Goal: Information Seeking & Learning: Find specific fact

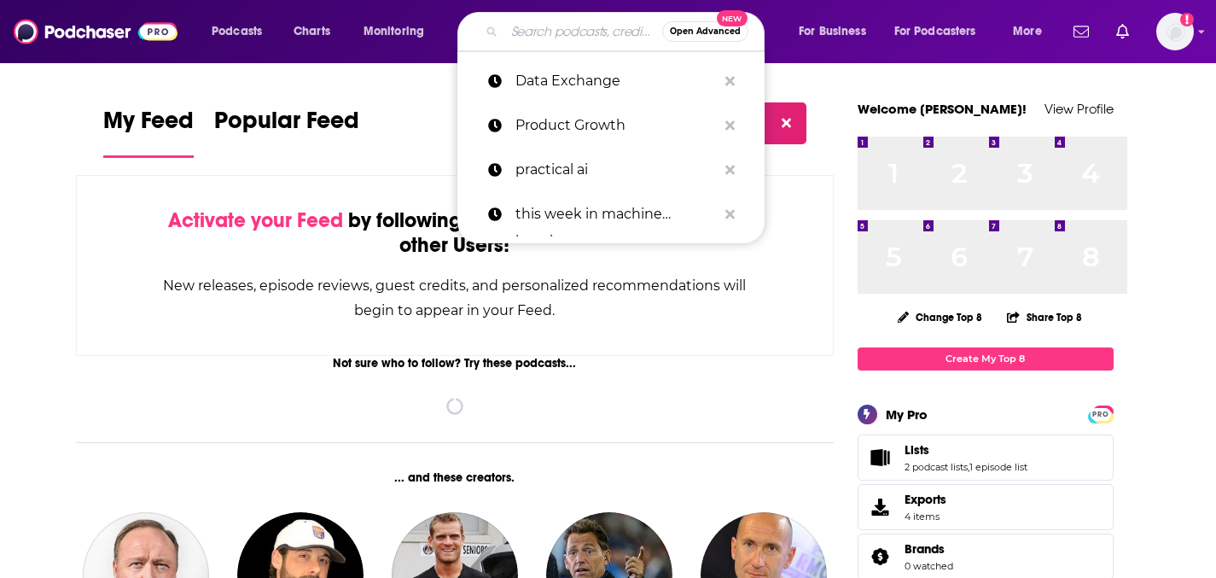
click at [610, 35] on input "Search podcasts, credits, & more..." at bounding box center [583, 31] width 158 height 27
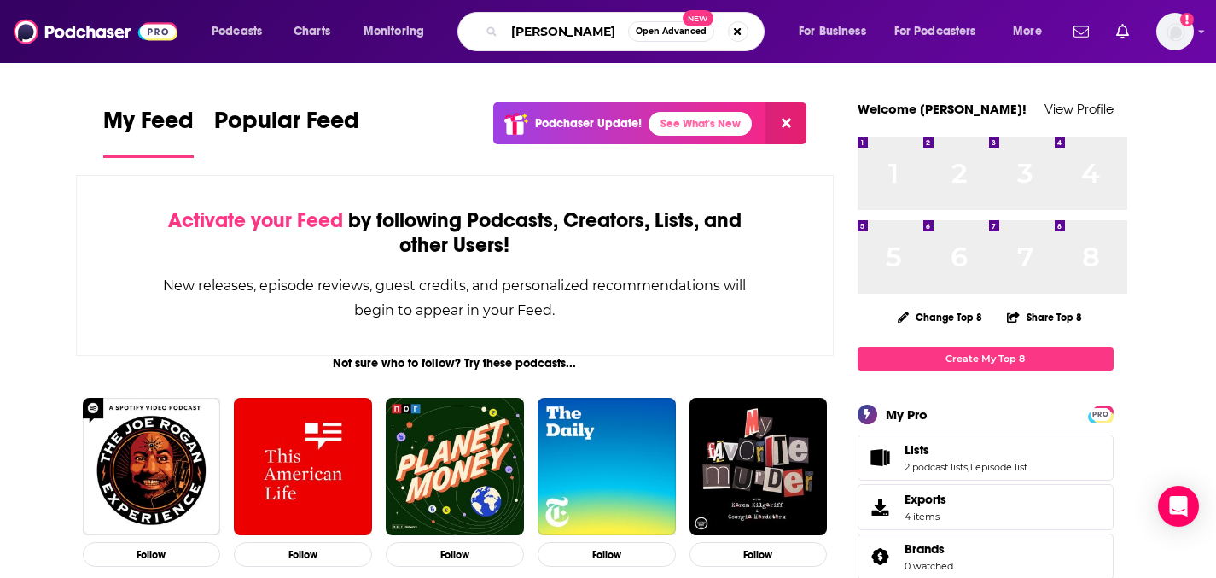
click at [628, 29] on input "[PERSON_NAME]" at bounding box center [566, 31] width 124 height 27
paste input "[PERSON_NAME]"
type input "[PERSON_NAME]"
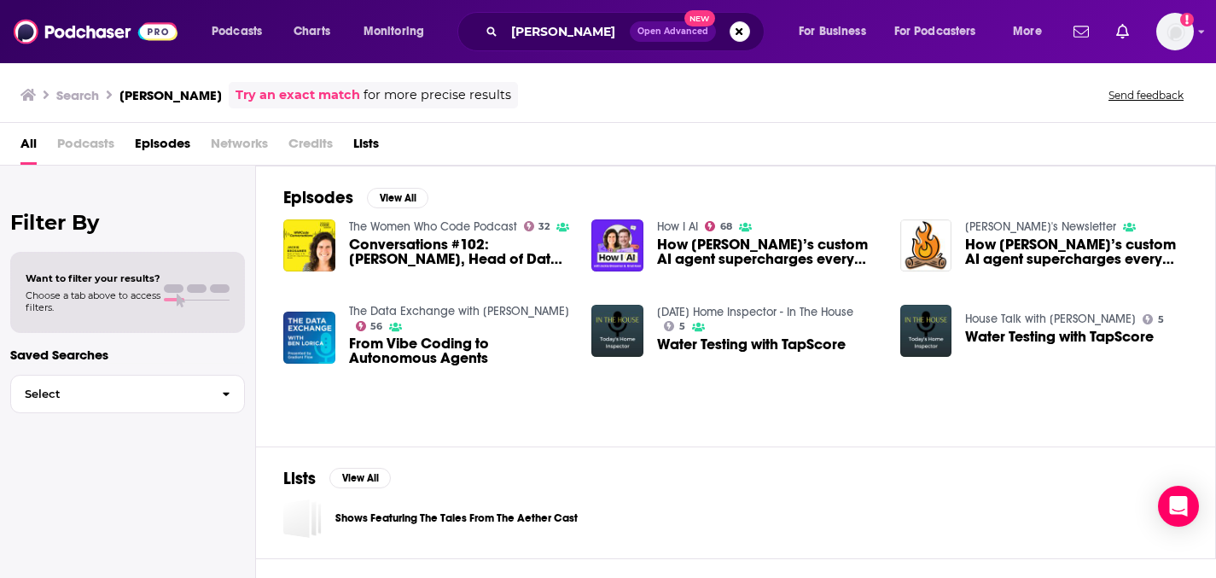
click at [556, 365] on span "From Vibe Coding to Autonomous Agents" at bounding box center [460, 350] width 223 height 29
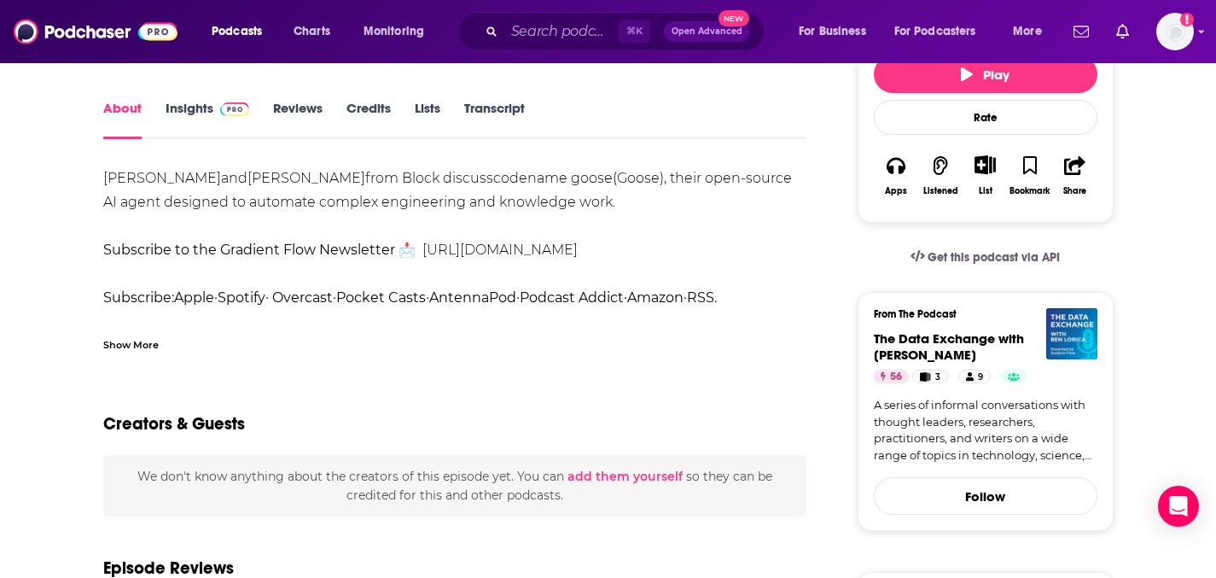
scroll to position [215, 0]
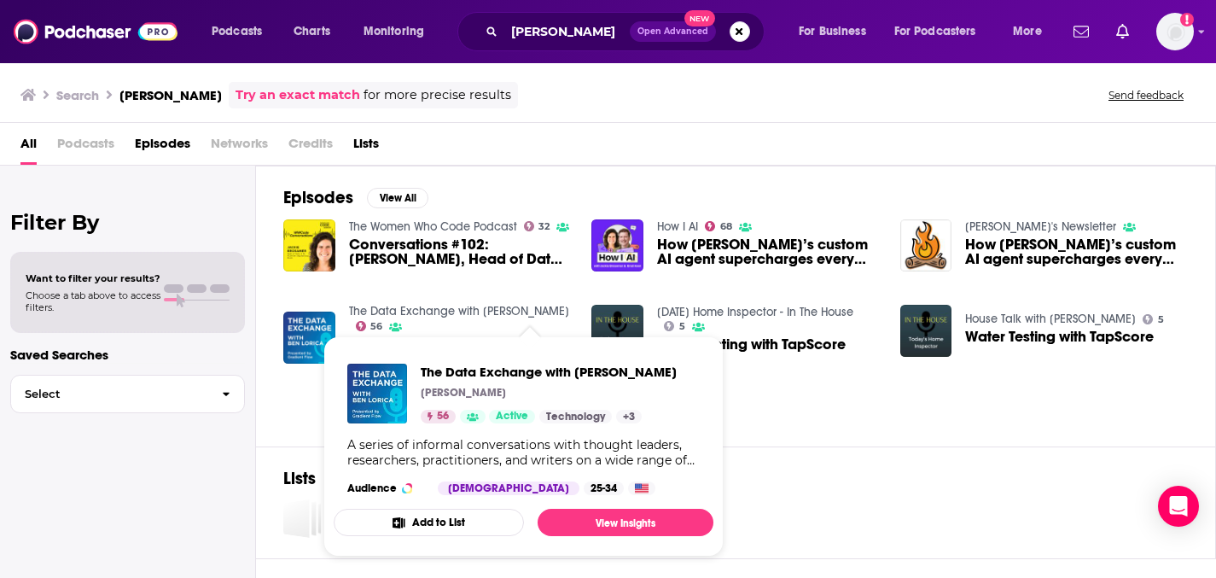
click at [474, 390] on div "The Data Exchange with [PERSON_NAME] [PERSON_NAME] 56 Active Technology + 3" at bounding box center [549, 394] width 256 height 60
click at [496, 364] on span "The Data Exchange with [PERSON_NAME]" at bounding box center [549, 372] width 256 height 16
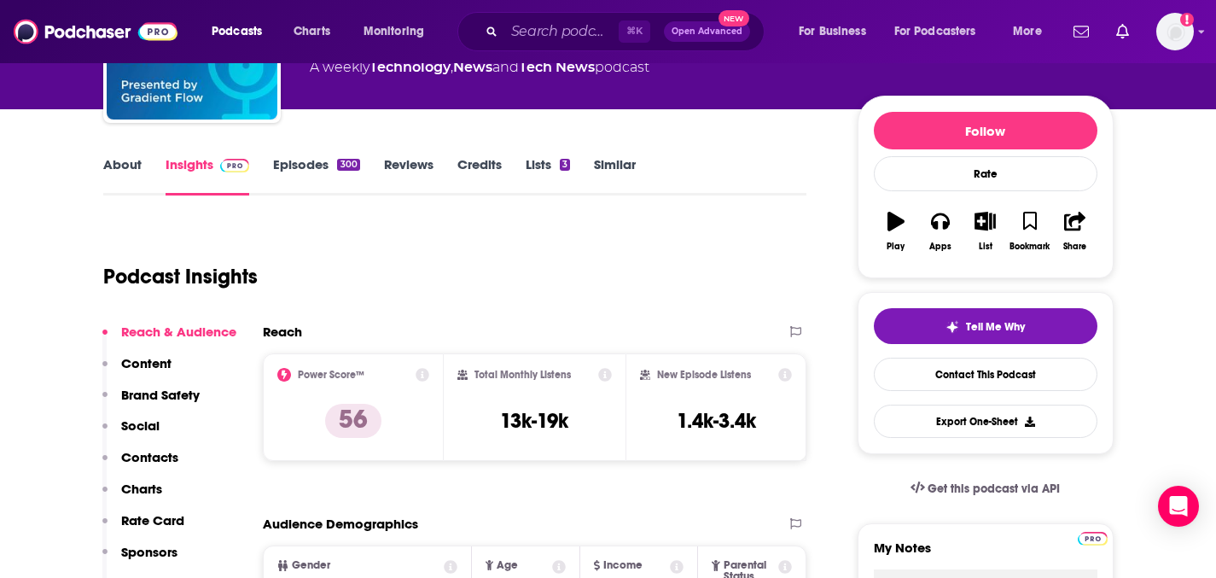
scroll to position [233, 0]
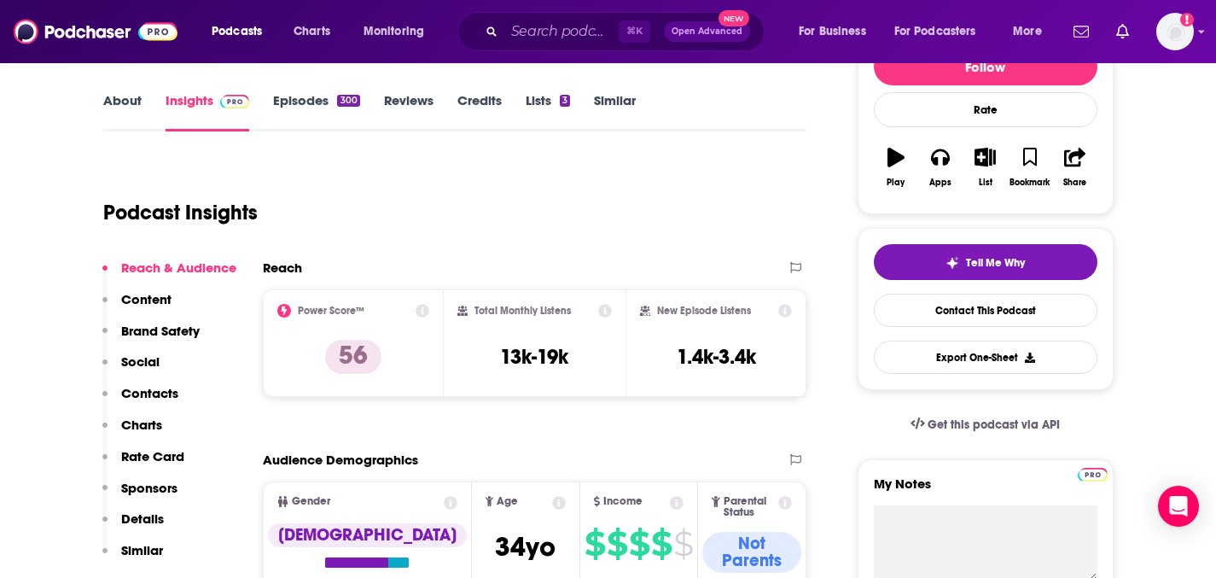
click at [305, 131] on link "Episodes 300" at bounding box center [316, 111] width 86 height 39
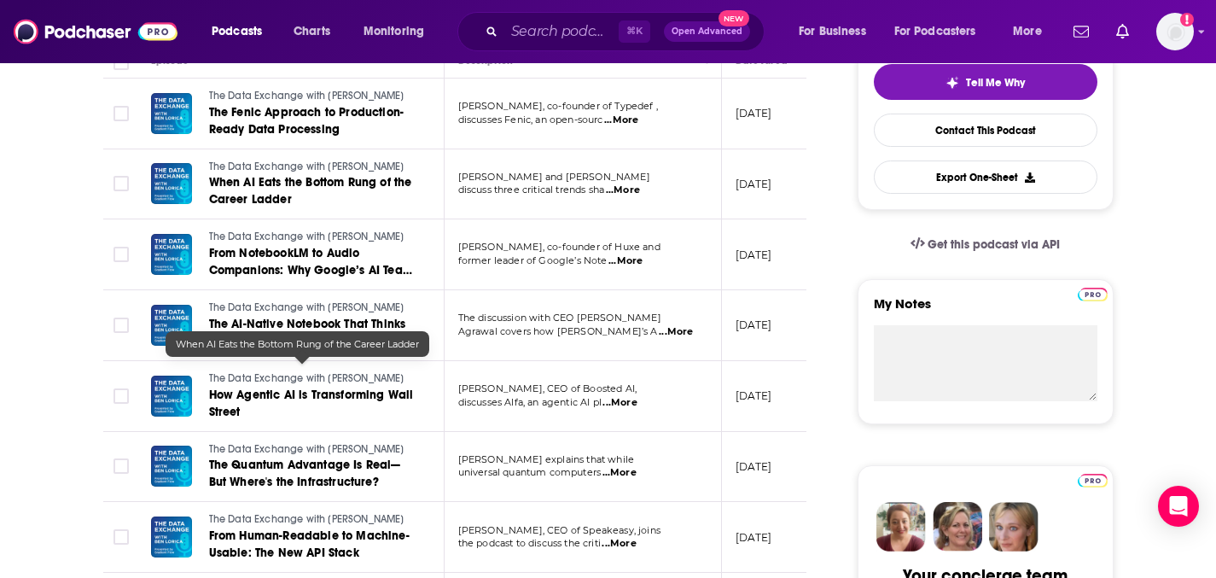
scroll to position [1313, 0]
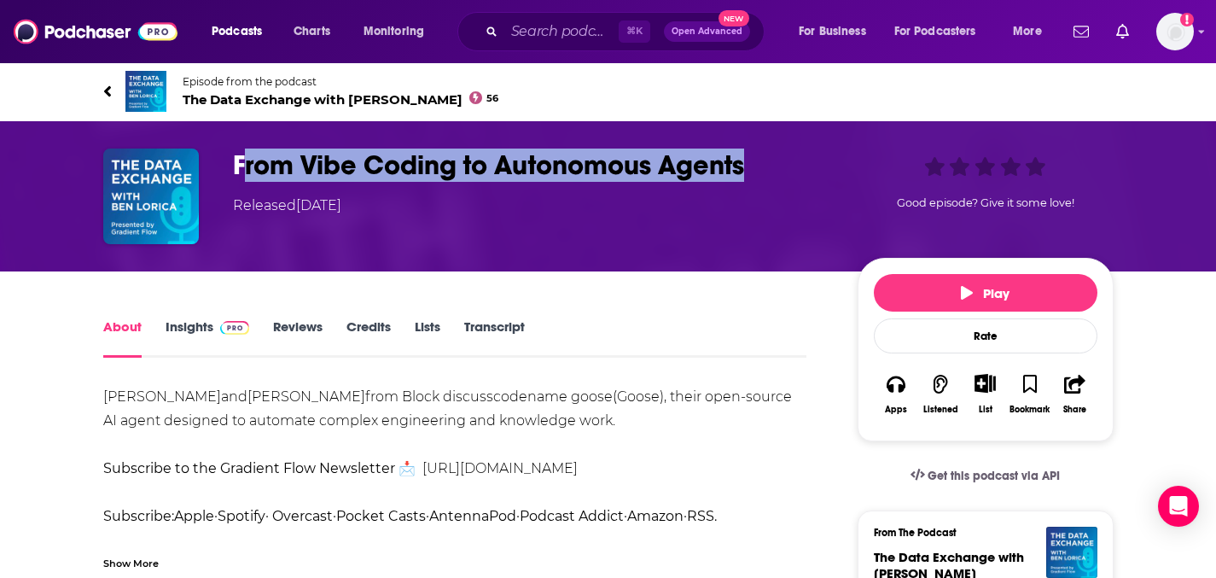
drag, startPoint x: 864, startPoint y: 212, endPoint x: 223, endPoint y: 195, distance: 641.1
click at [233, 182] on h1 "From Vibe Coding to Autonomous Agents" at bounding box center [531, 164] width 597 height 33
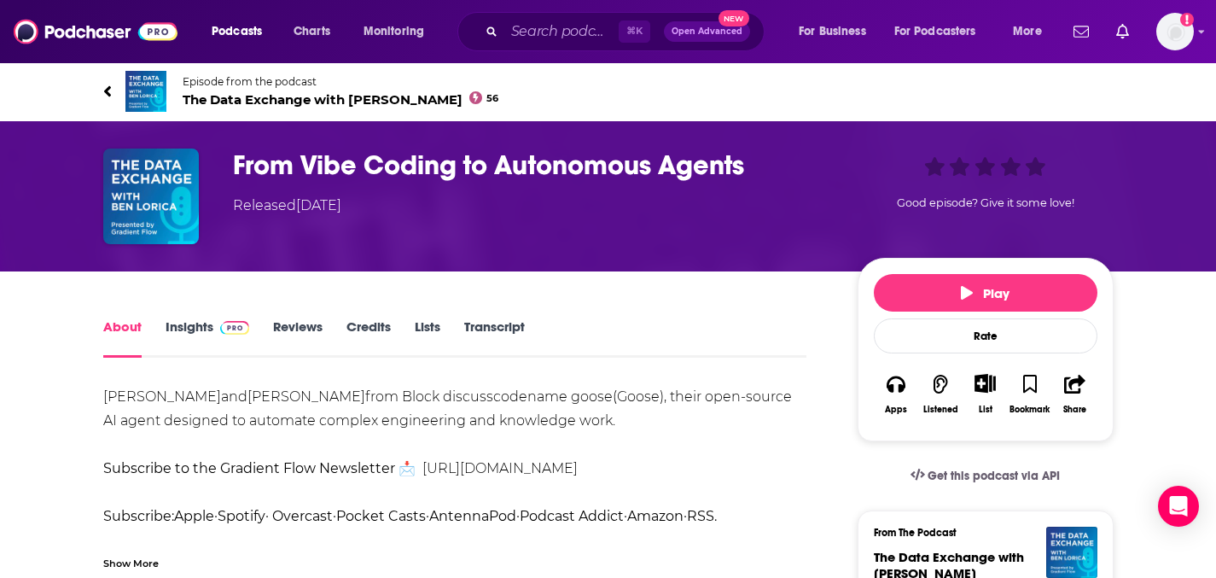
click at [823, 184] on div "From Vibe Coding to Autonomous Agents Released [DATE] Good episode? Give it som…" at bounding box center [608, 196] width 1092 height 150
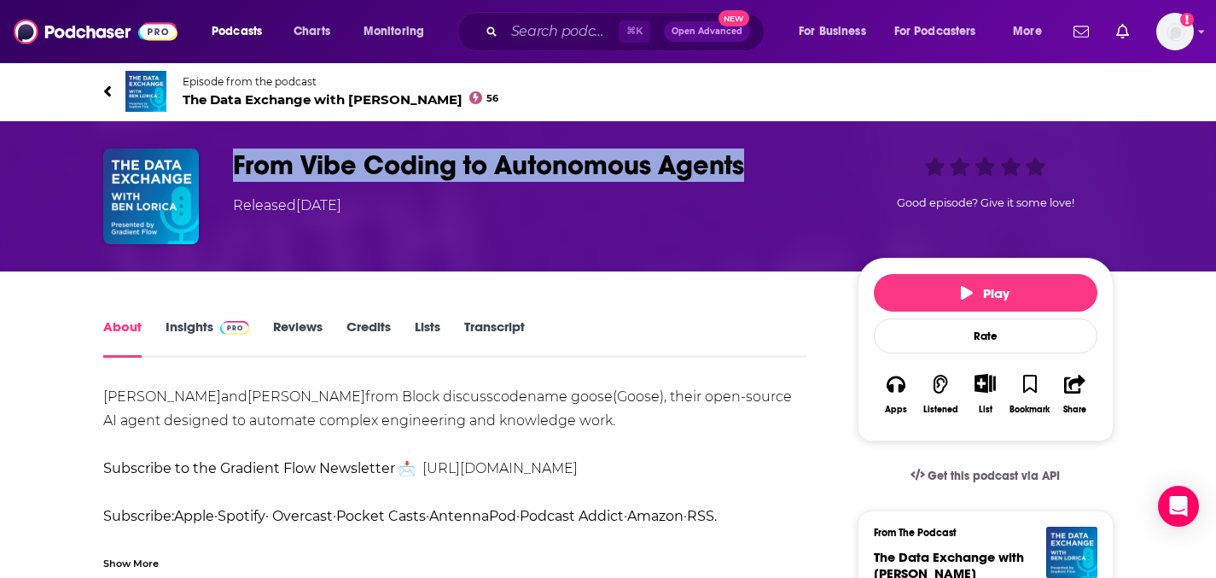
drag, startPoint x: 870, startPoint y: 207, endPoint x: 214, endPoint y: 207, distance: 656.2
click at [233, 182] on h1 "From Vibe Coding to Autonomous Agents" at bounding box center [531, 164] width 597 height 33
copy h1 "From Vibe Coding to Autonomous Agents"
